Goal: Task Accomplishment & Management: Complete application form

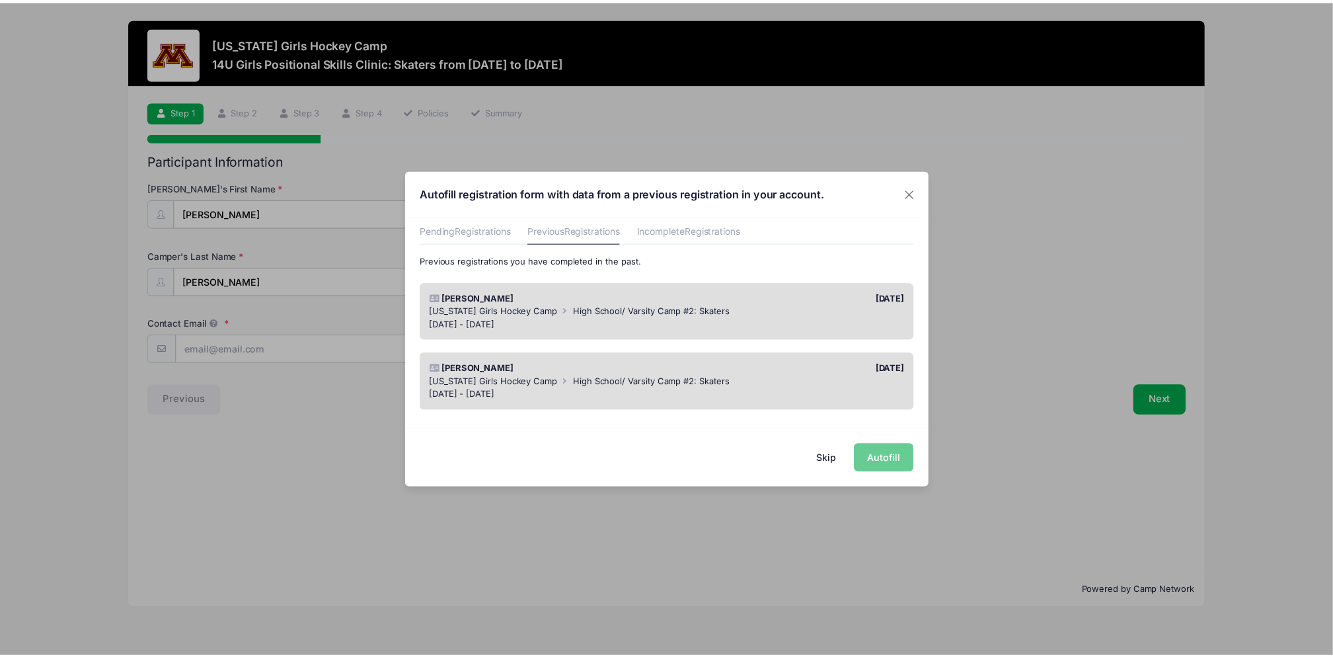
scroll to position [65, 0]
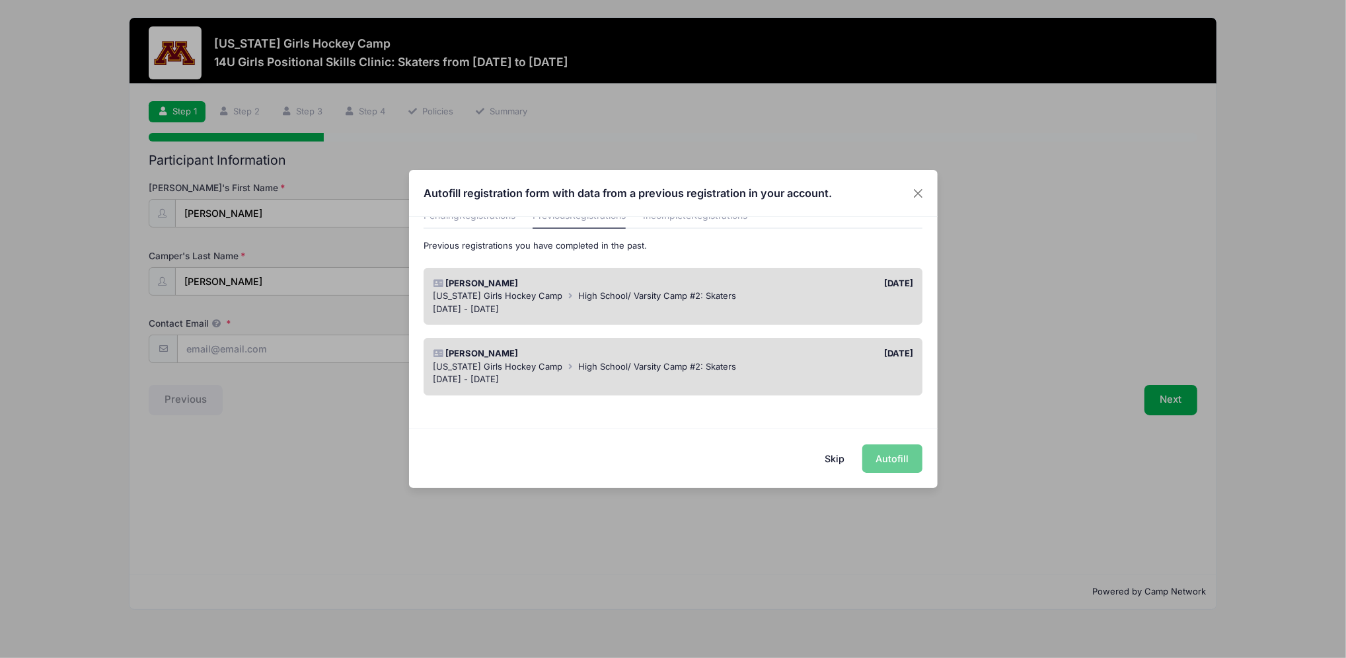
click at [837, 459] on button "Skip" at bounding box center [834, 458] width 47 height 28
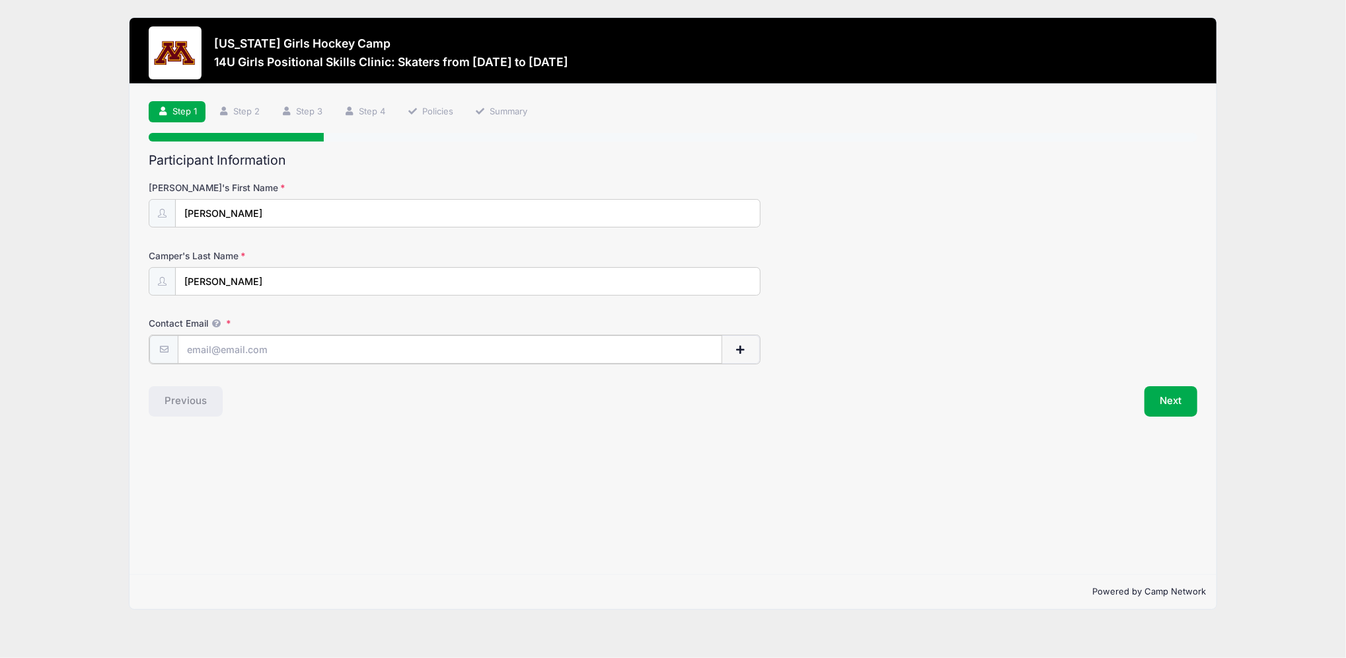
click at [320, 348] on input "Contact Email" at bounding box center [450, 349] width 545 height 28
type input "[EMAIL_ADDRESS][DOMAIN_NAME]"
click at [1183, 408] on button "Next" at bounding box center [1172, 400] width 54 height 30
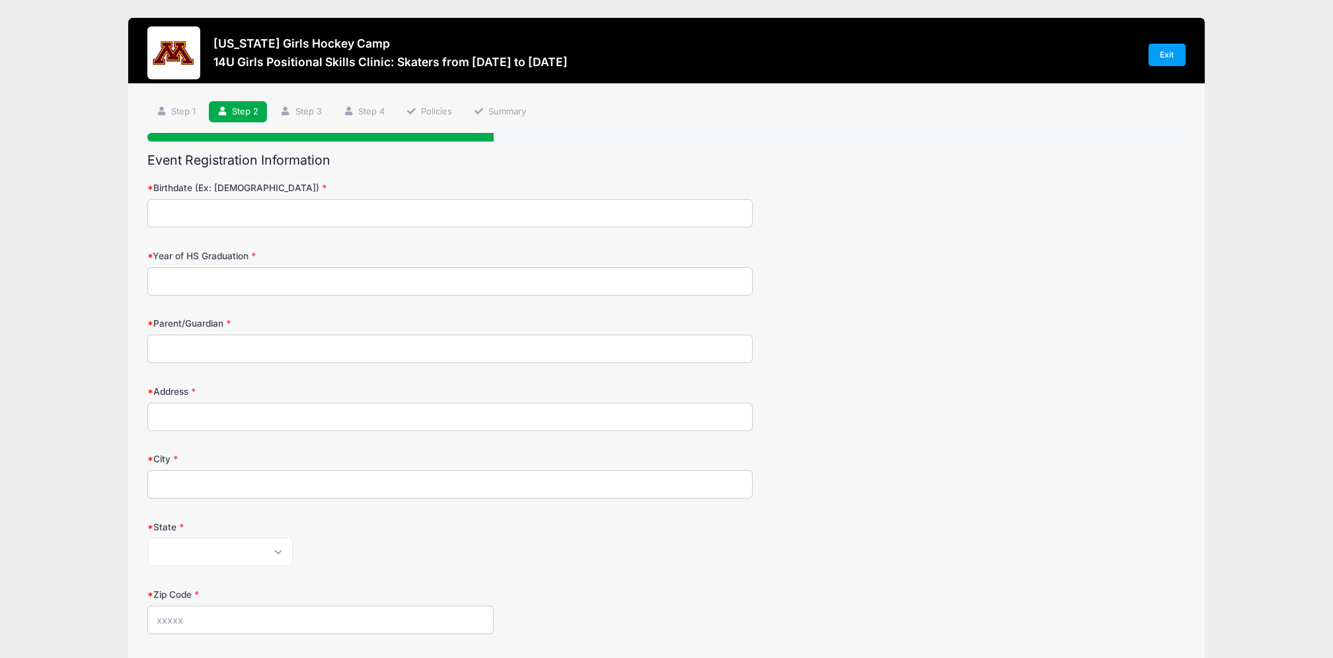
click at [387, 210] on input "Birthdate (Ex: [DEMOGRAPHIC_DATA])" at bounding box center [449, 213] width 605 height 28
type input "[DATE]"
click at [345, 279] on input "Year of HS Graduation" at bounding box center [449, 281] width 605 height 28
drag, startPoint x: 342, startPoint y: 312, endPoint x: 347, endPoint y: 330, distance: 19.1
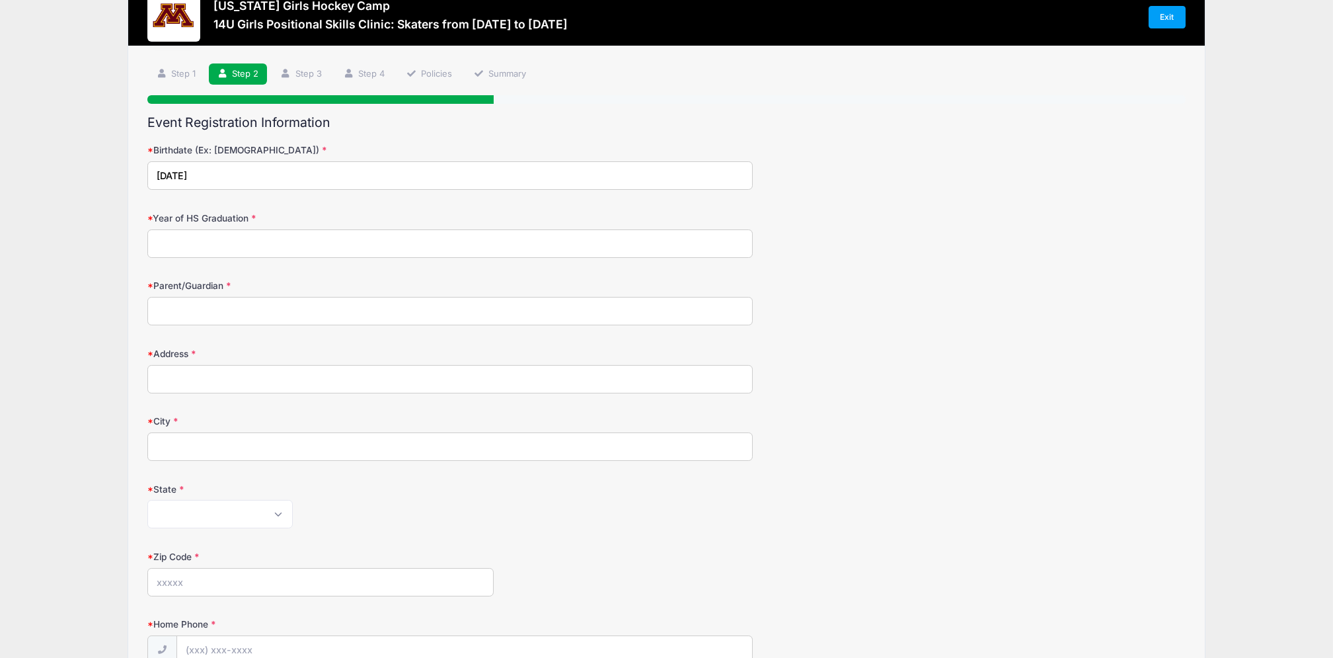
scroll to position [0, 0]
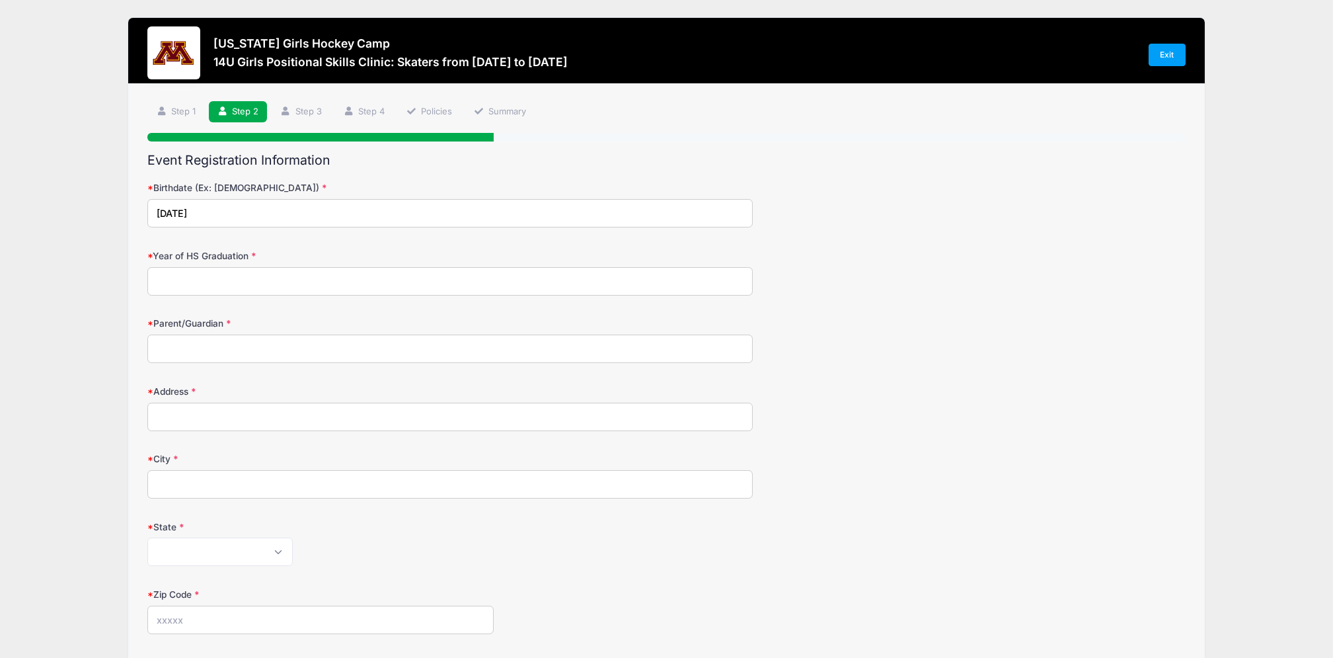
click at [282, 282] on input "Year of HS Graduation" at bounding box center [449, 281] width 605 height 28
type input "2030"
click at [302, 352] on input "Parent/Guardian" at bounding box center [449, 348] width 605 height 28
type input "[PERSON_NAME]"
type input "[STREET_ADDRESS]"
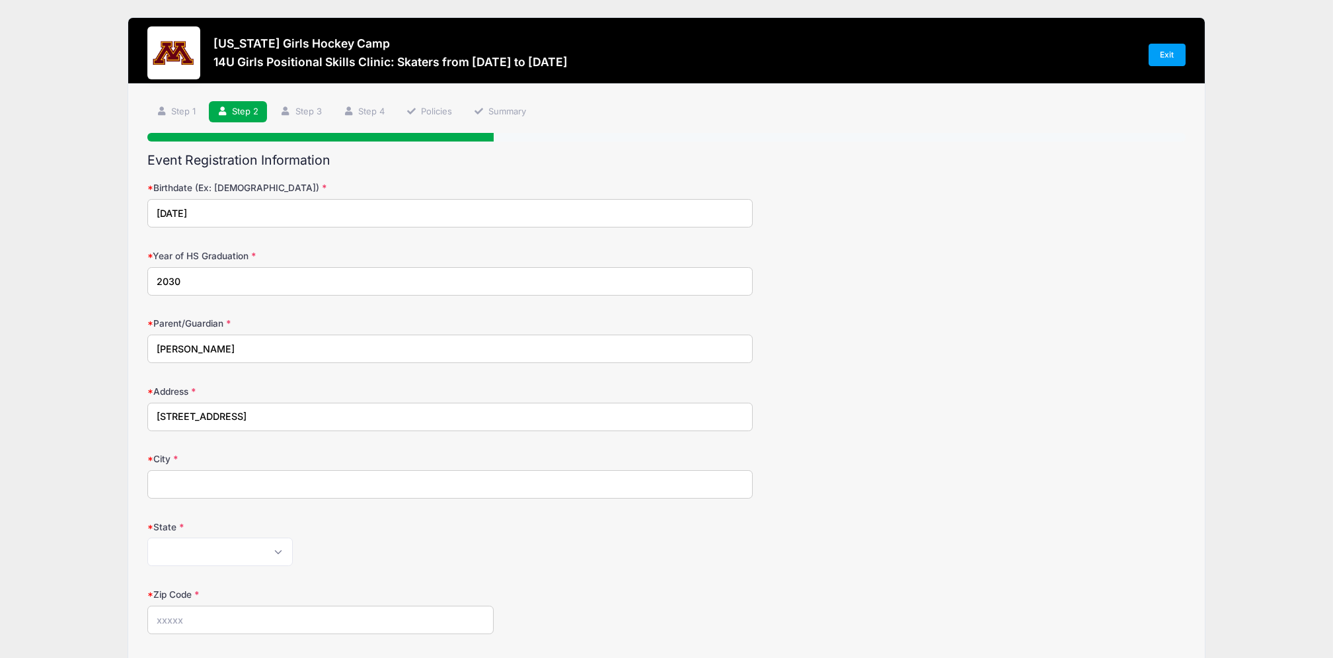
type input "[GEOGRAPHIC_DATA]"
select select "MN"
type input "55304"
type input "[PHONE_NUMBER]"
type input "[PERSON_NAME][GEOGRAPHIC_DATA] Varsity"
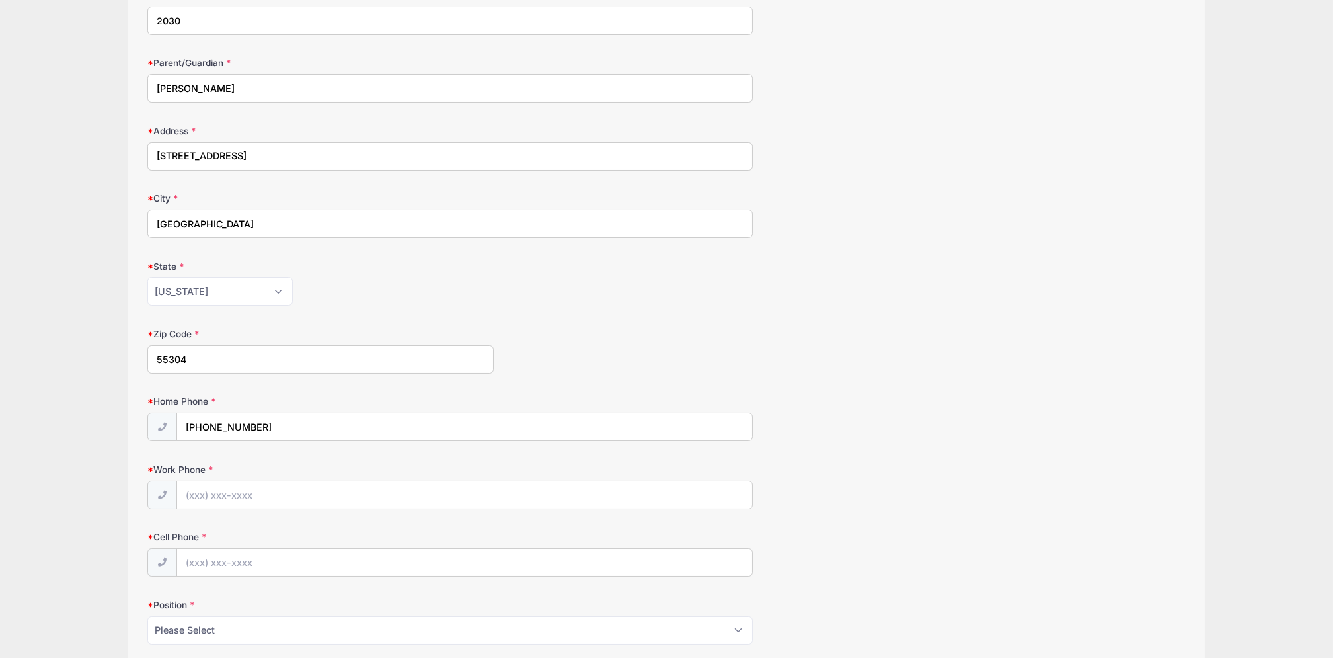
scroll to position [264, 0]
click at [392, 489] on input "Work Phone" at bounding box center [465, 491] width 576 height 28
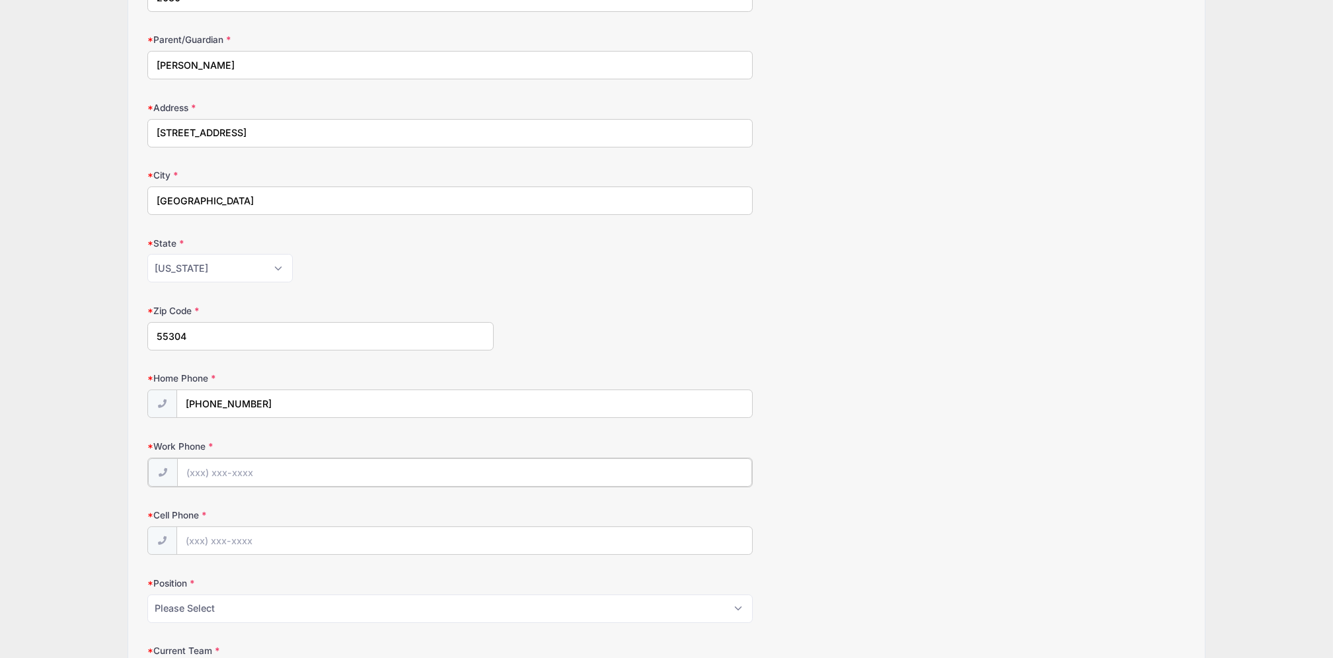
scroll to position [293, 0]
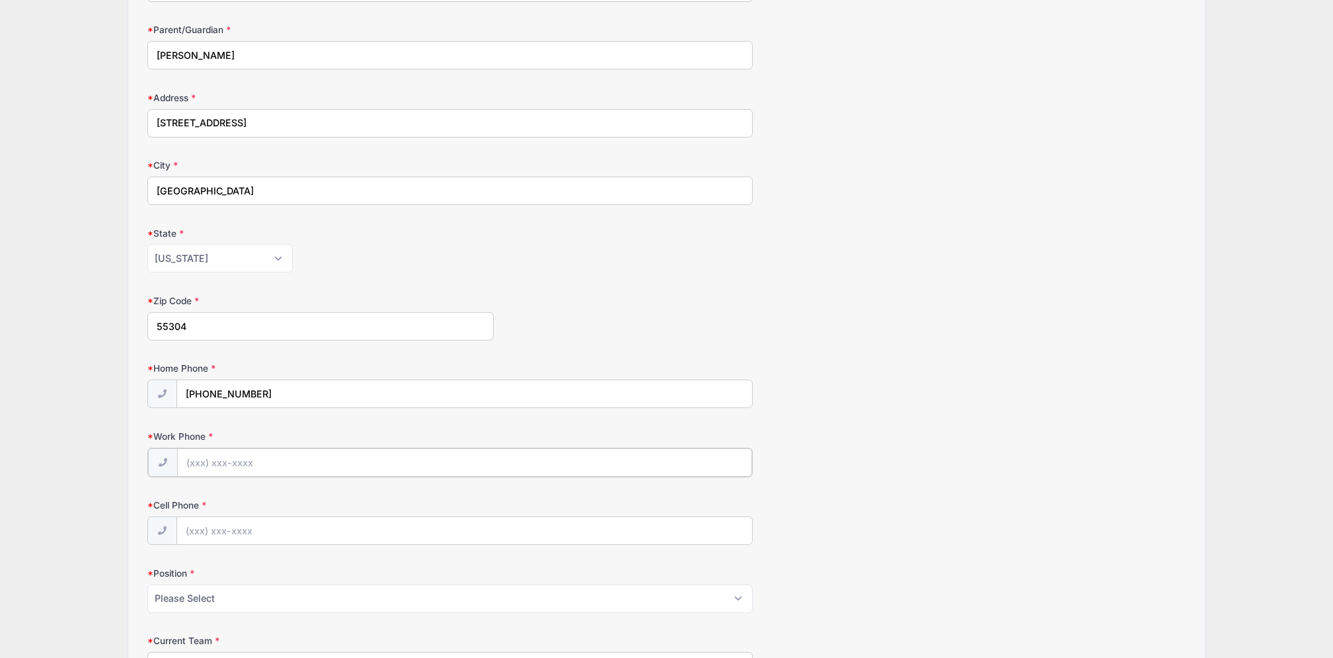
click at [295, 461] on input "Work Phone" at bounding box center [465, 462] width 576 height 28
type input "[PHONE_NUMBER]"
click at [270, 521] on input "Cell Phone" at bounding box center [465, 530] width 576 height 28
type input "[PHONE_NUMBER]"
click at [280, 592] on select "Please Select Forward Defense F/D Goalie" at bounding box center [449, 597] width 605 height 28
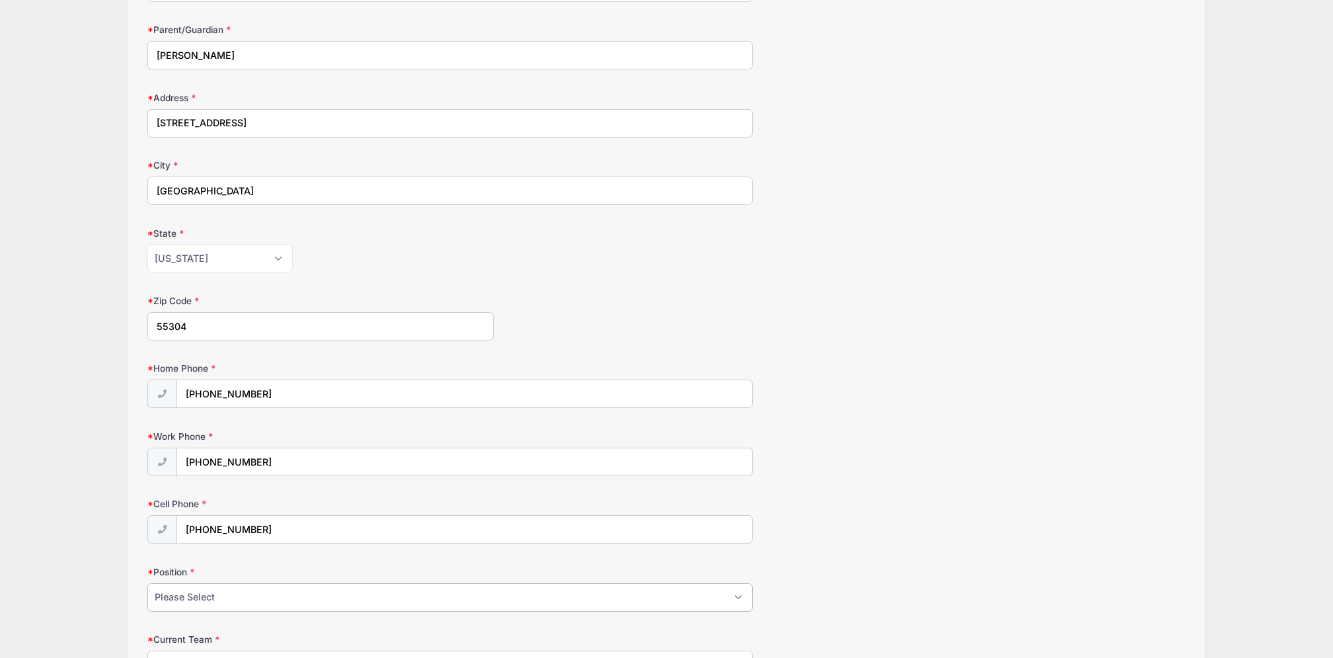
select select "Forward"
click at [147, 583] on select "Please Select Forward Defense F/D Goalie" at bounding box center [449, 597] width 605 height 28
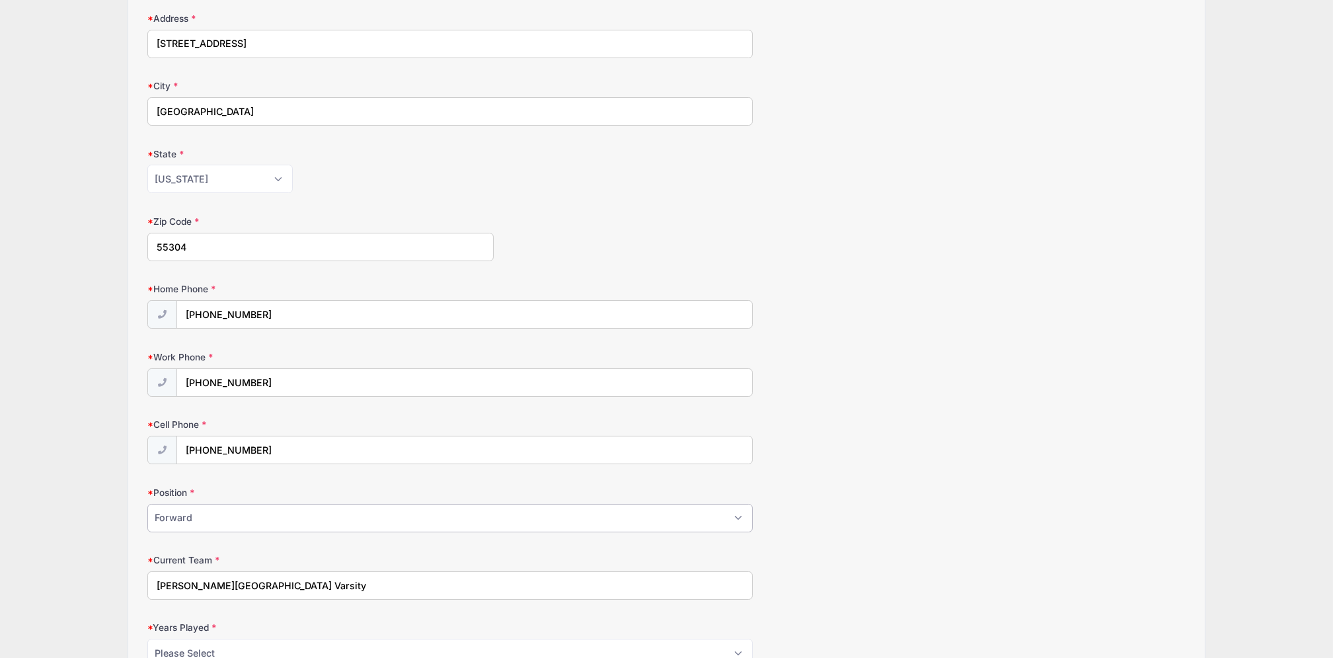
scroll to position [382, 0]
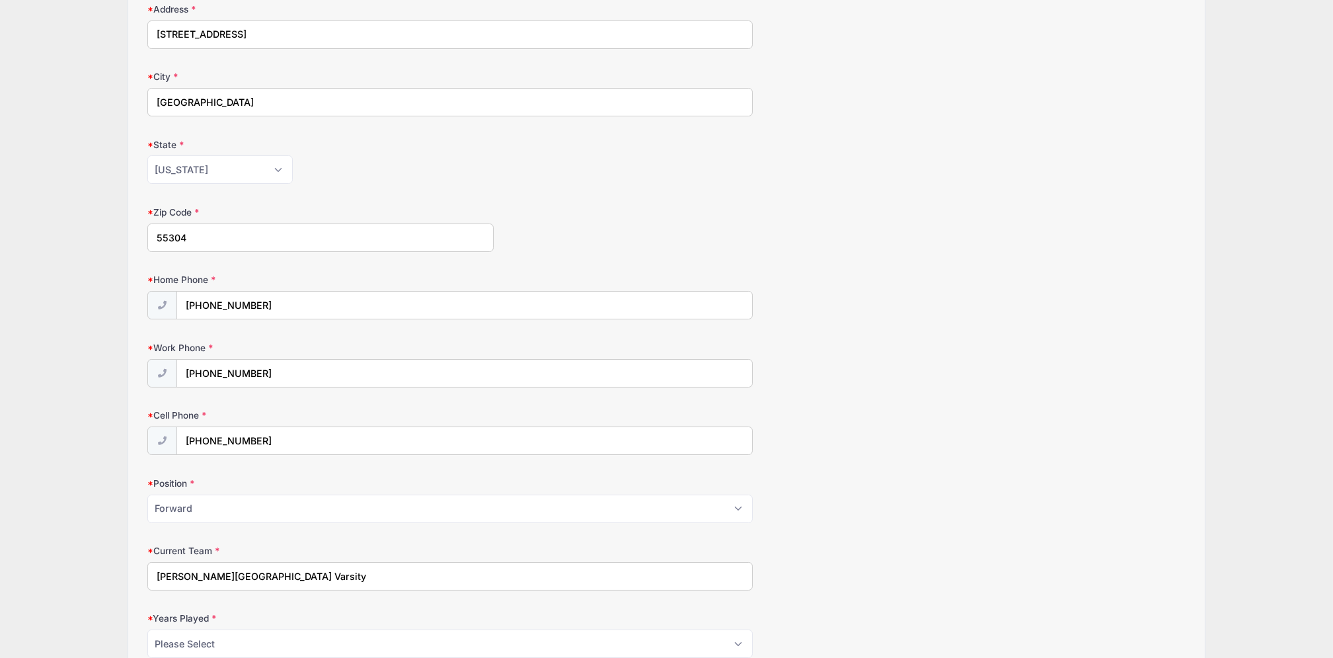
click at [316, 578] on input "[PERSON_NAME][GEOGRAPHIC_DATA] Varsity" at bounding box center [449, 576] width 605 height 28
drag, startPoint x: 323, startPoint y: 577, endPoint x: 145, endPoint y: 580, distance: 177.2
click at [139, 574] on div "Step 2 /7 Step 1 Step 2 Step 3 Step 4 Policies Summary Participant Information …" at bounding box center [666, 214] width 1077 height 1025
type input "M"
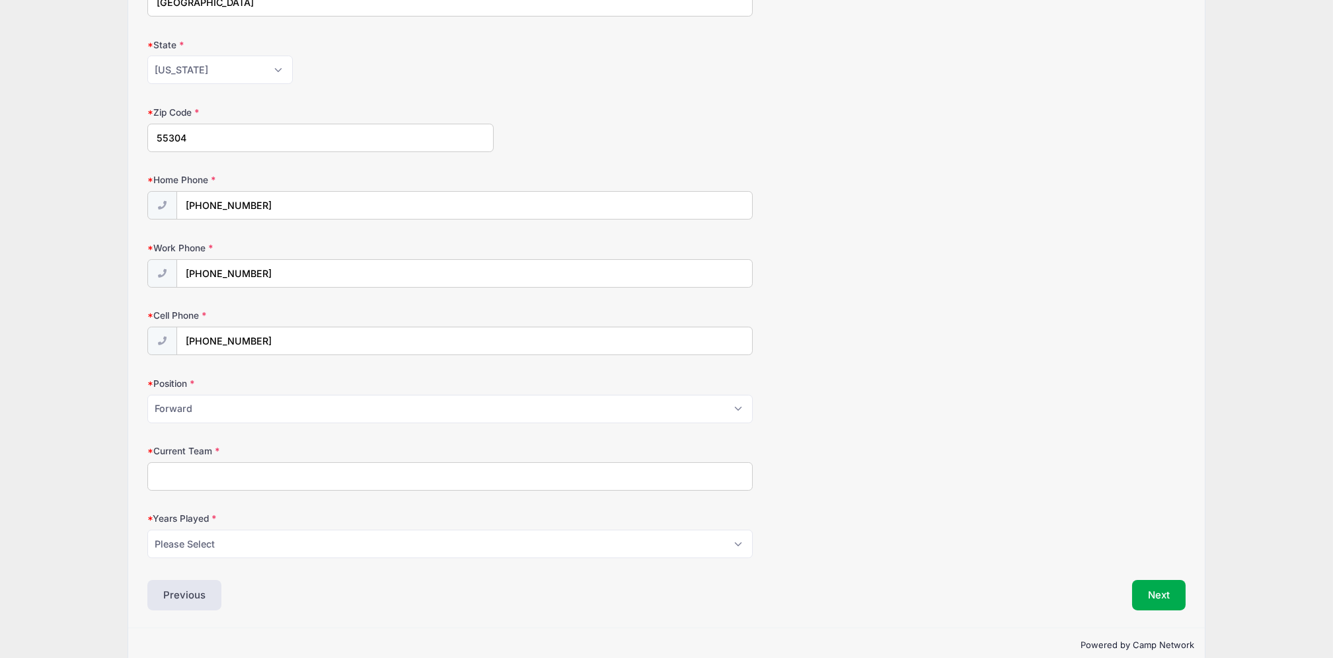
scroll to position [499, 0]
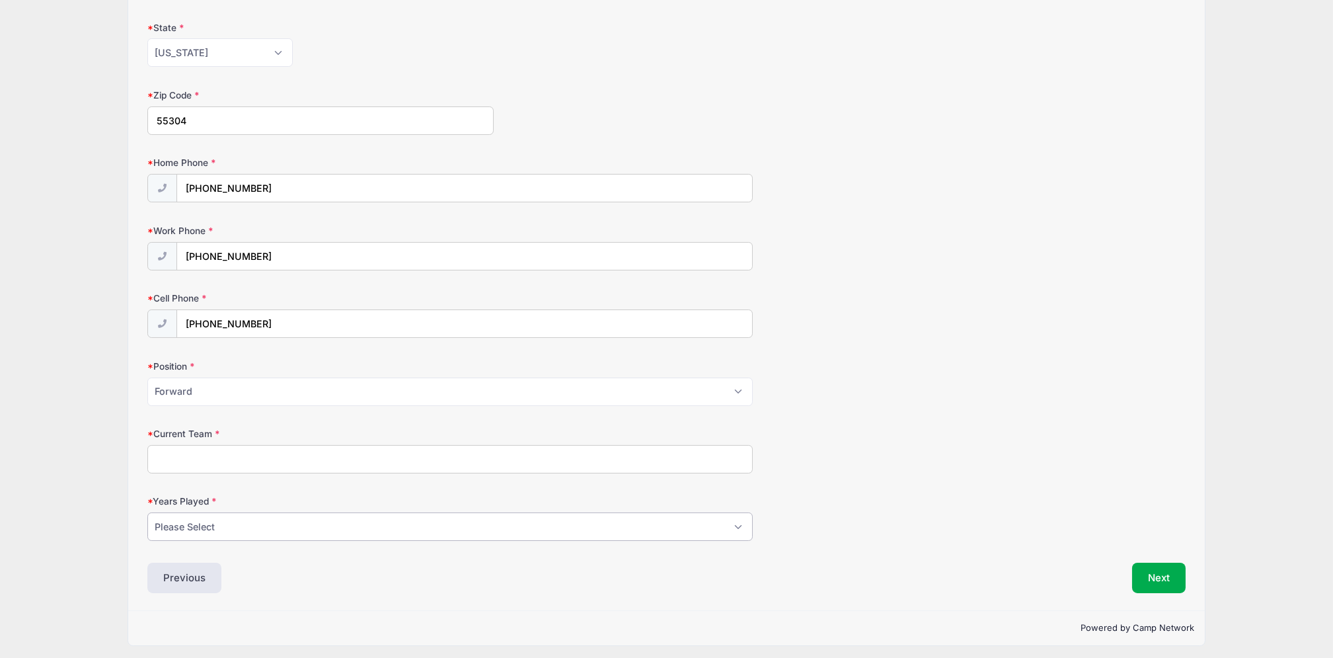
click at [691, 513] on select "Please Select 1 2 3 4 5 6 7 8 9 10 11 12 13 14 15" at bounding box center [449, 526] width 605 height 28
click at [520, 564] on div "Previous" at bounding box center [403, 577] width 525 height 30
click at [457, 461] on input "Current Team" at bounding box center [449, 459] width 605 height 28
type input "[PERSON_NAME]"
click at [533, 519] on select "Please Select 1 2 3 4 5 6 7 8 9 10 11 12 13 14 15" at bounding box center [449, 526] width 605 height 28
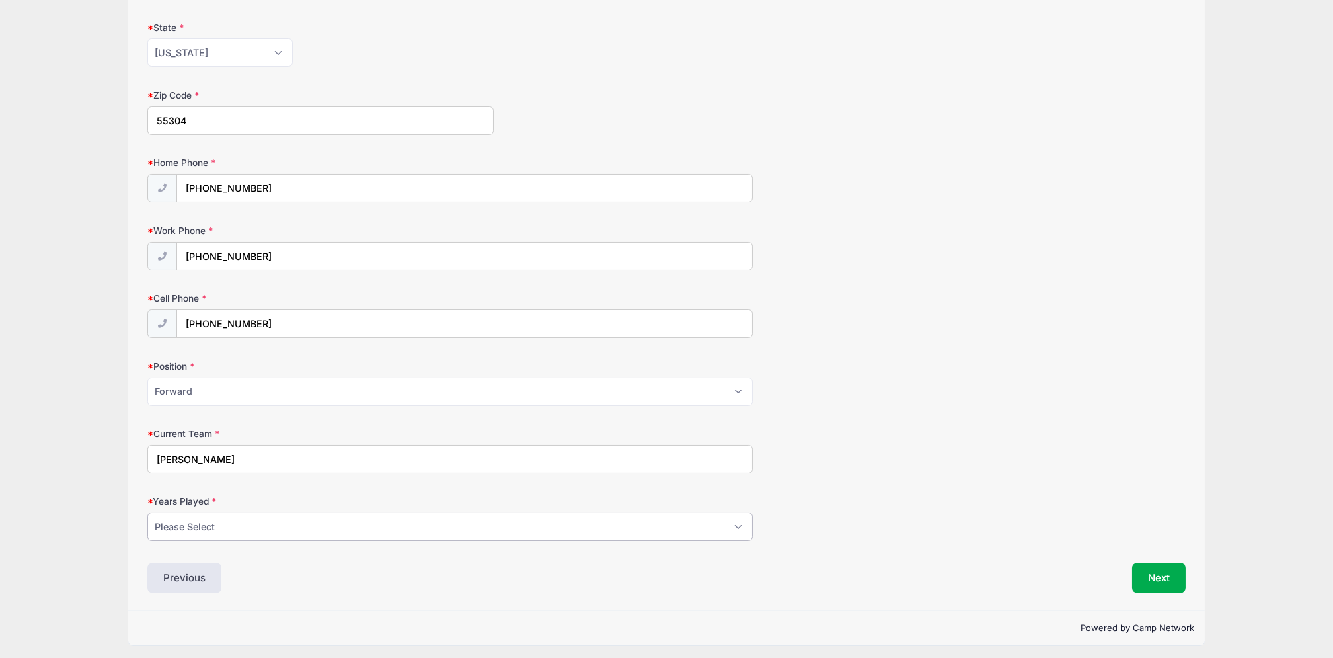
select select "10"
click at [147, 514] on select "Please Select 1 2 3 4 5 6 7 8 9 10 11 12 13 14 15" at bounding box center [449, 526] width 605 height 28
click at [1165, 583] on button "Next" at bounding box center [1159, 577] width 54 height 30
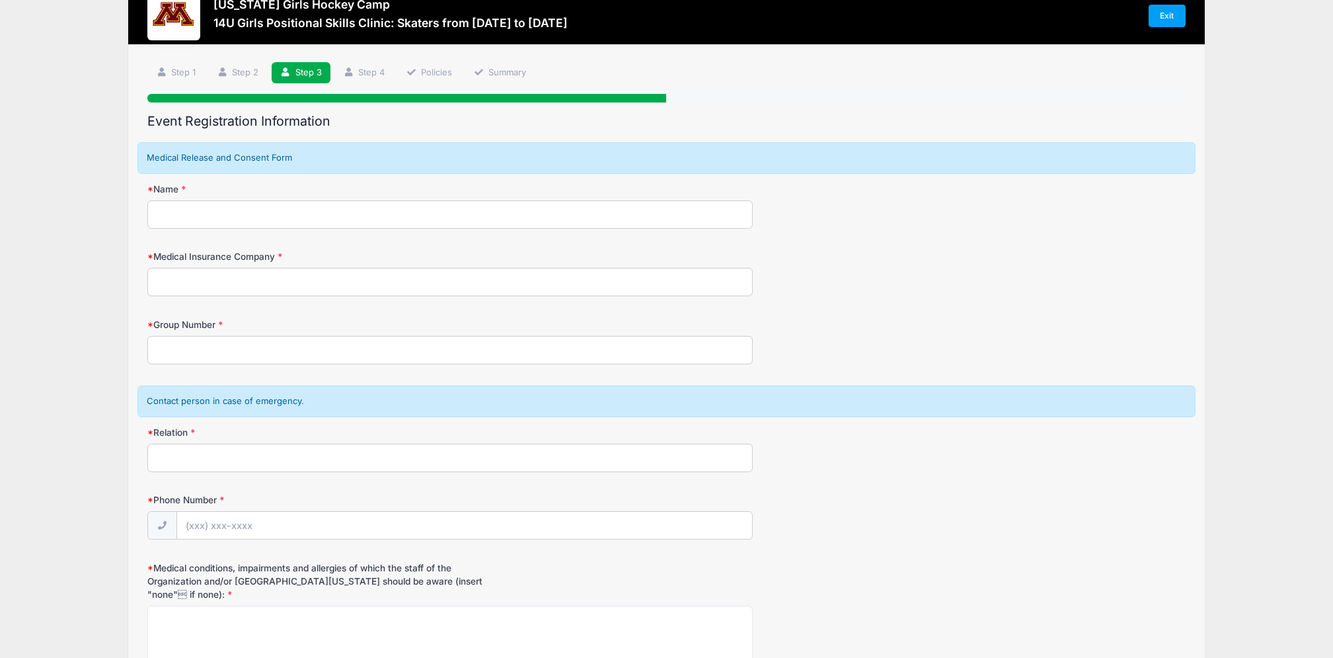
scroll to position [0, 0]
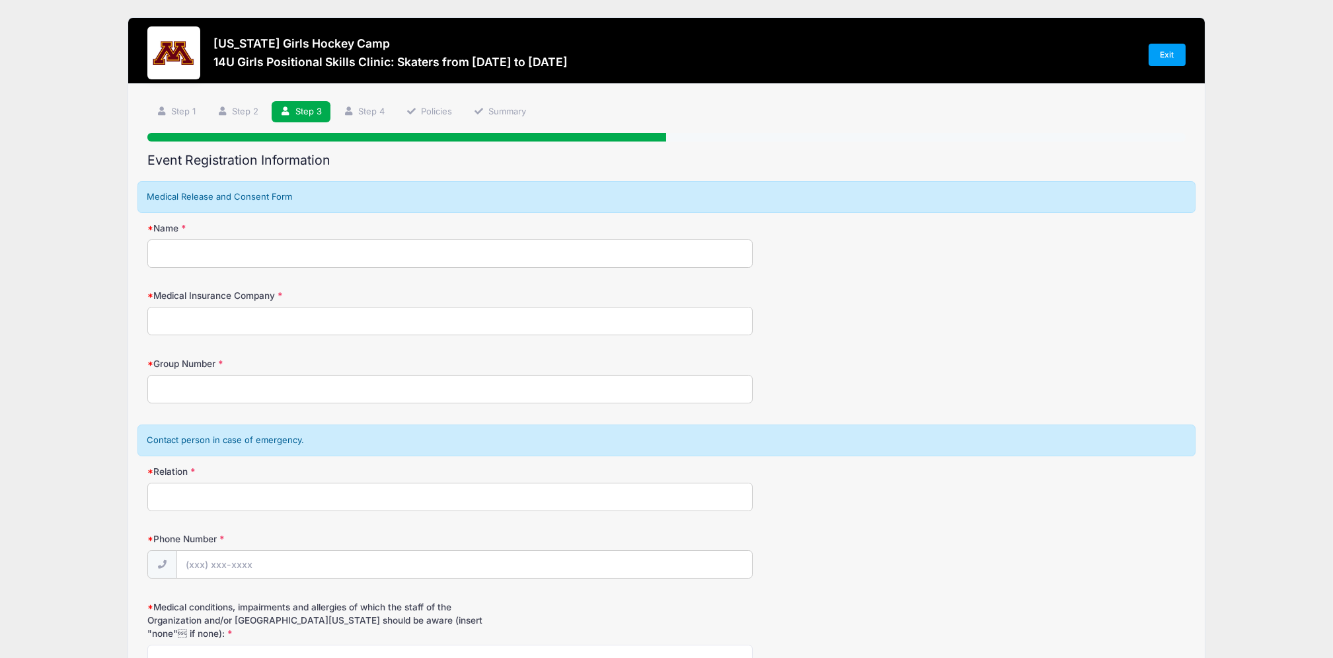
click at [283, 251] on input "Name" at bounding box center [449, 253] width 605 height 28
type input "[PERSON_NAME]"
type input "[PHONE_NUMBER]"
click at [293, 319] on input "Medical Insurance Company" at bounding box center [449, 321] width 605 height 28
type input "Blue Cross Blue Shield"
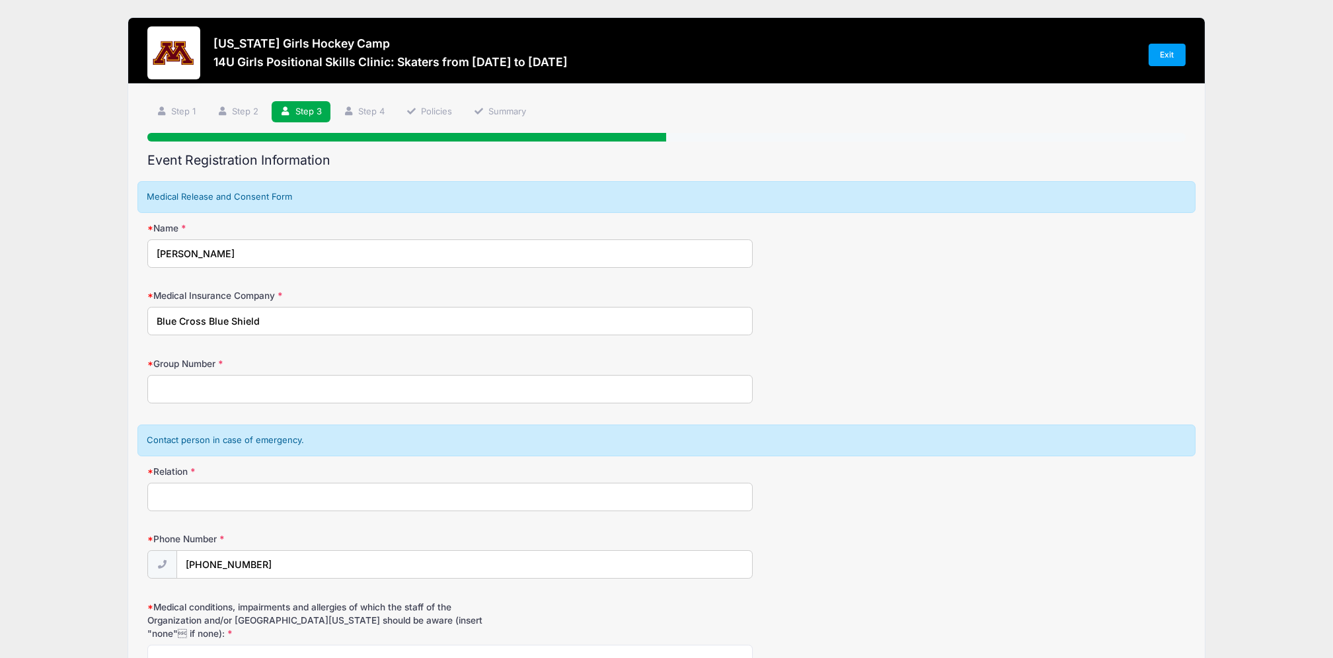
click at [266, 394] on input "Group Number" at bounding box center [449, 389] width 605 height 28
type input "HLX981086879"
click at [233, 501] on input "Relation" at bounding box center [449, 497] width 605 height 28
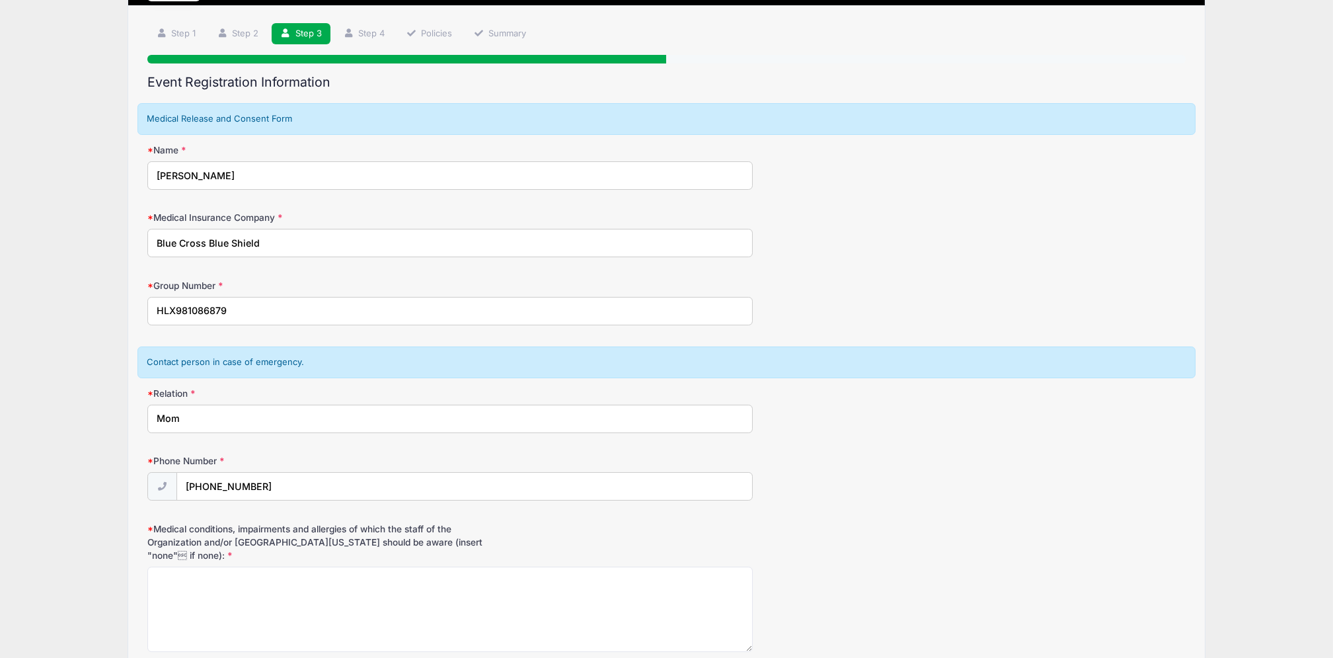
scroll to position [88, 0]
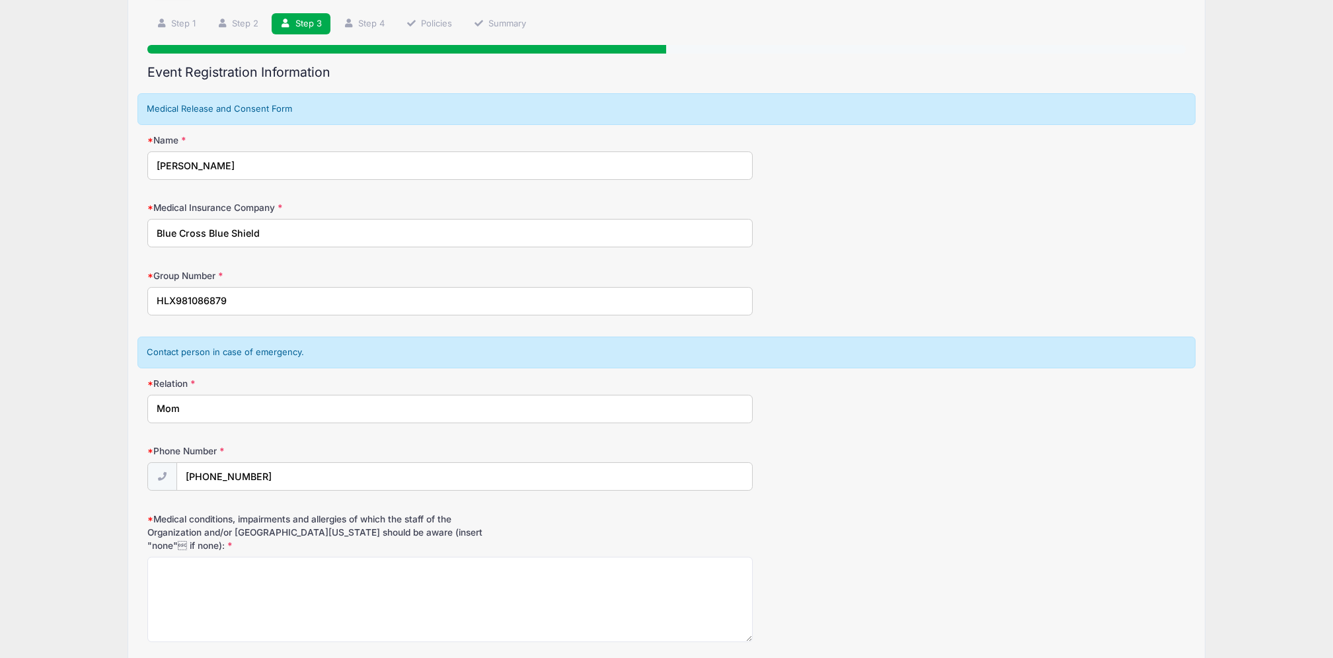
type input "Mom"
drag, startPoint x: 288, startPoint y: 482, endPoint x: 157, endPoint y: 486, distance: 130.3
click at [157, 486] on div "[PHONE_NUMBER]" at bounding box center [449, 477] width 605 height 30
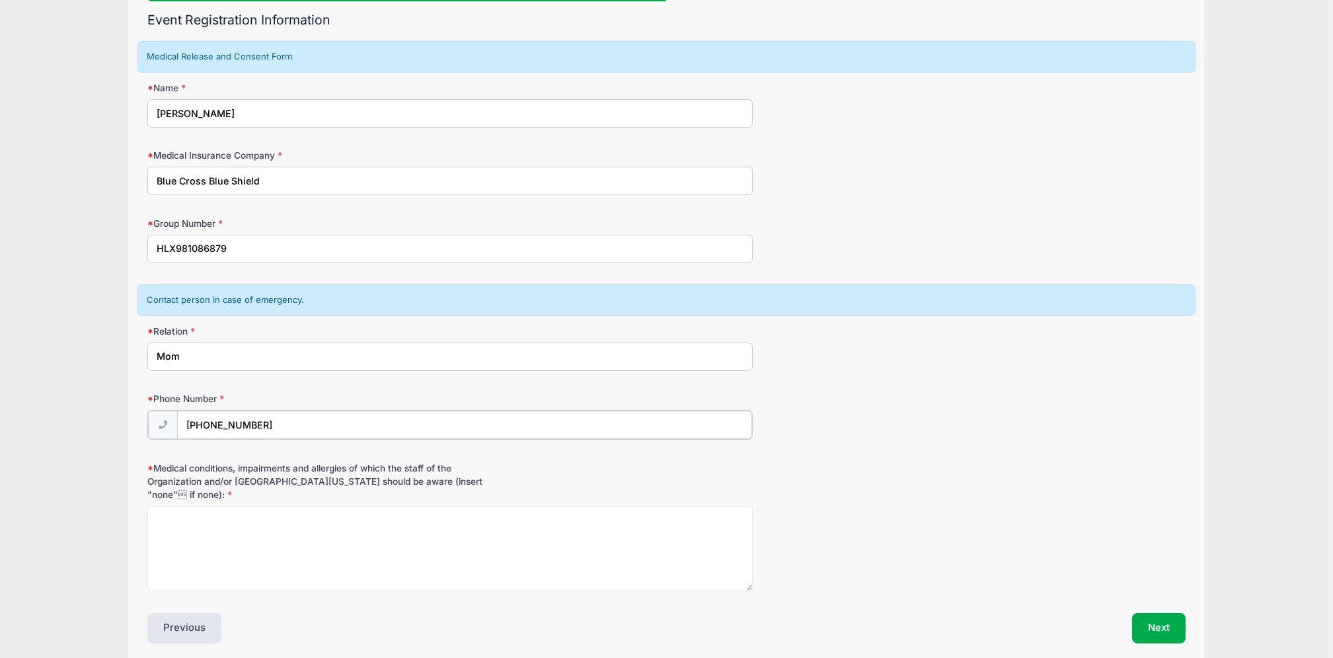
scroll to position [146, 0]
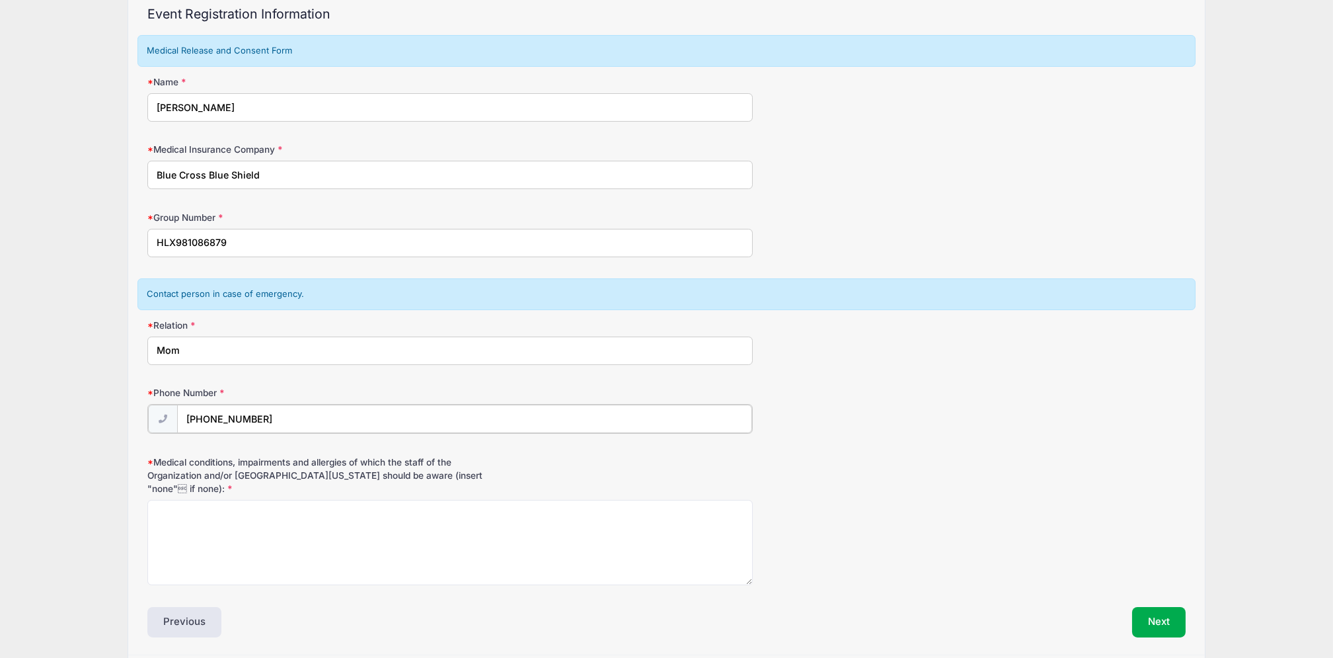
type input "[PHONE_NUMBER]"
click at [228, 512] on textarea "Medical conditions, impairments and allergies of which the staff of the Organiz…" at bounding box center [449, 540] width 605 height 85
type textarea "o"
type textarea "None"
click at [1186, 625] on div "Next" at bounding box center [928, 620] width 525 height 30
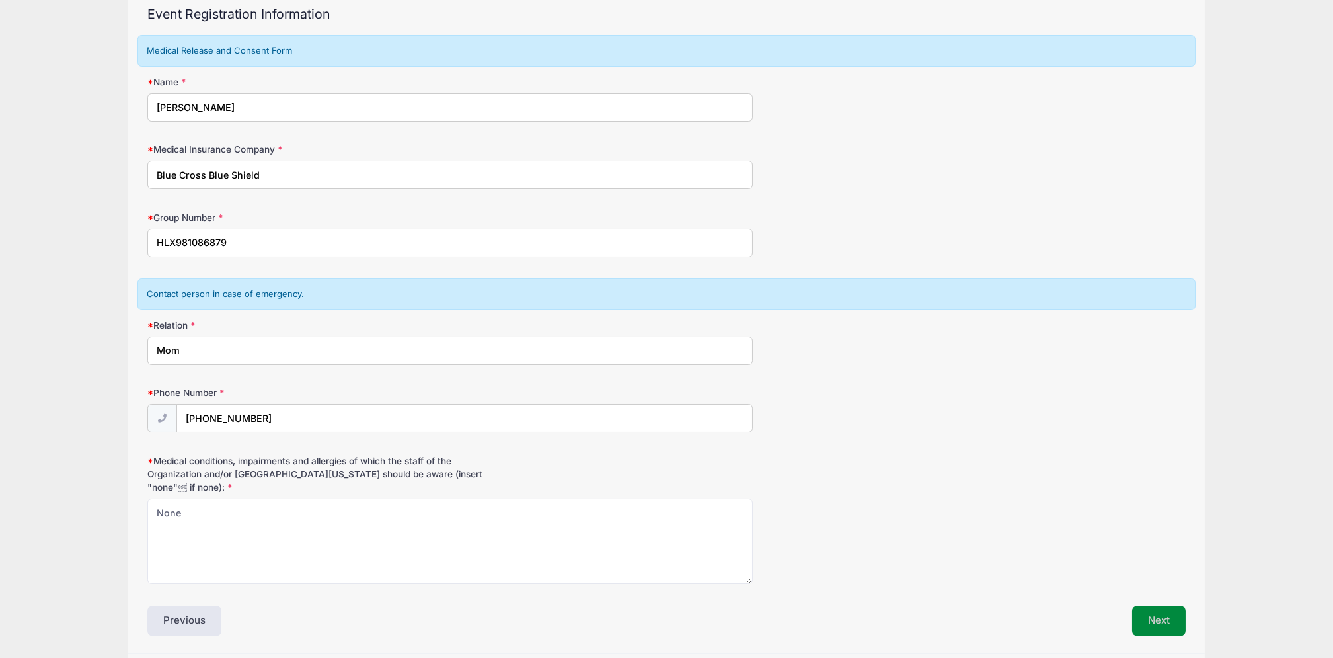
click at [1175, 625] on button "Next" at bounding box center [1159, 620] width 54 height 30
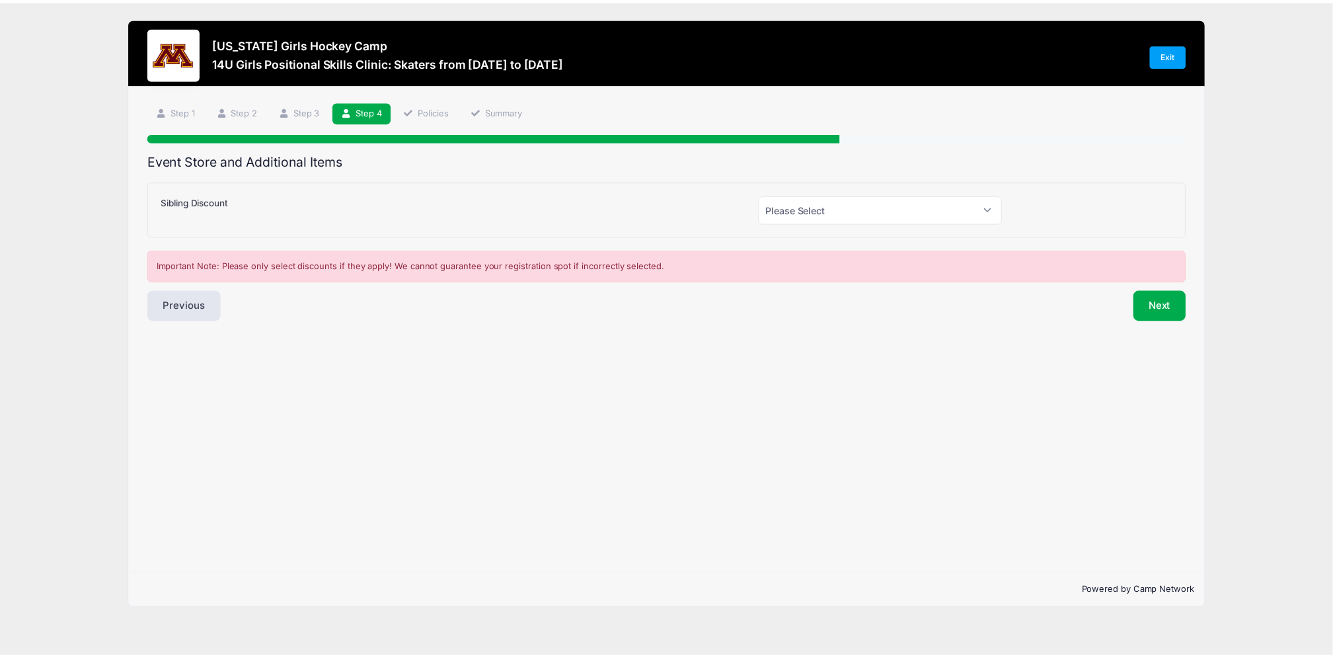
scroll to position [0, 0]
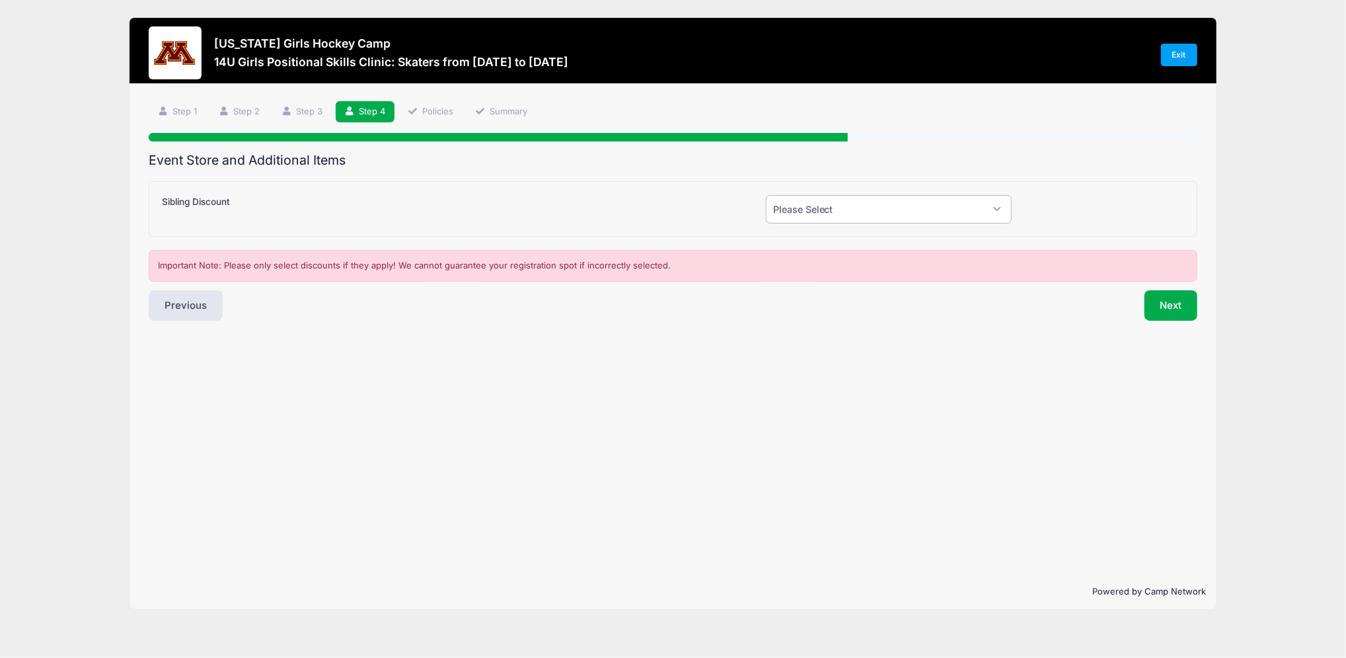
click at [996, 203] on select "Please Select Yes (-$50.00) No" at bounding box center [889, 209] width 246 height 28
select select "0"
click at [766, 195] on select "Please Select Yes (-$50.00) No" at bounding box center [889, 209] width 246 height 28
click at [1165, 306] on button "Next" at bounding box center [1172, 305] width 54 height 30
